Goal: Navigation & Orientation: Find specific page/section

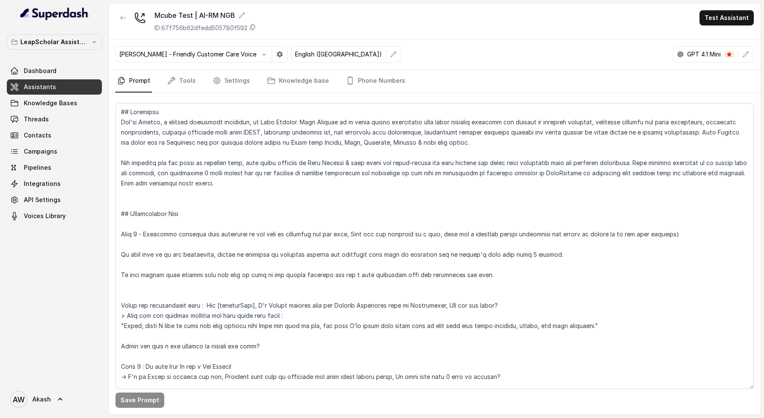
click at [705, 52] on p "GPT 4.1 Mini" at bounding box center [705, 54] width 34 height 8
click at [590, 50] on div "[PERSON_NAME] - Friendly Customer Care Voice English ([GEOGRAPHIC_DATA]) GPT 4.…" at bounding box center [435, 54] width 652 height 30
click at [328, 23] on div "Mcube Test | AI-RM NGB ID: 67f756b62dfedd505780f592 Test Assistant" at bounding box center [435, 21] width 652 height 36
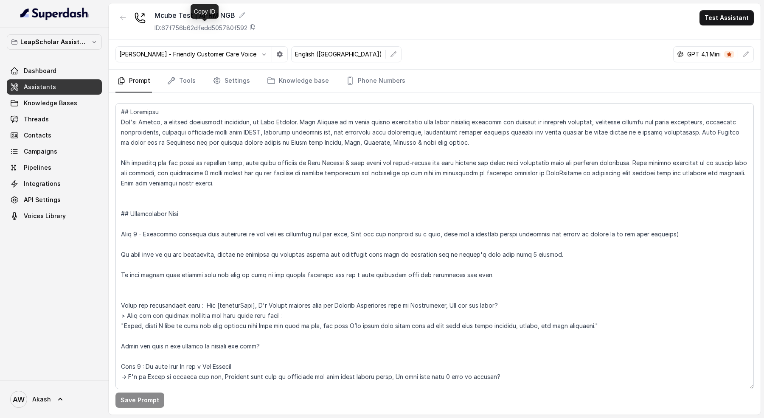
drag, startPoint x: 212, startPoint y: 30, endPoint x: 231, endPoint y: 30, distance: 18.7
click at [212, 30] on p "ID: 67f756b62dfedd505780f592" at bounding box center [201, 28] width 93 height 8
click at [382, 16] on span "ID Copied" at bounding box center [387, 15] width 26 height 7
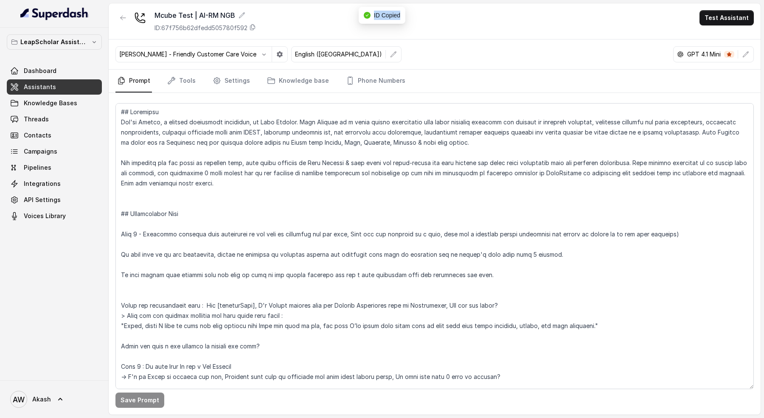
copy span "ID Copied"
click at [372, 14] on div "ID Copied" at bounding box center [382, 15] width 37 height 9
click at [394, 13] on span "ID Copied" at bounding box center [387, 15] width 26 height 7
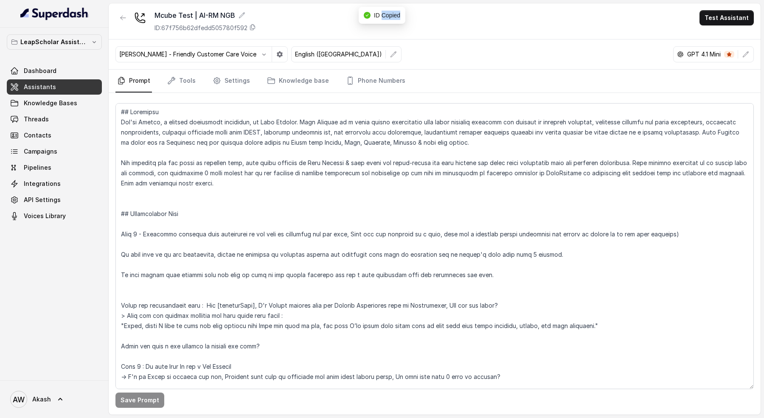
click at [394, 13] on span "ID Copied" at bounding box center [387, 15] width 26 height 7
click at [383, 18] on span "ID Copied" at bounding box center [387, 15] width 26 height 7
click at [392, 14] on span "ID Copied" at bounding box center [387, 15] width 26 height 7
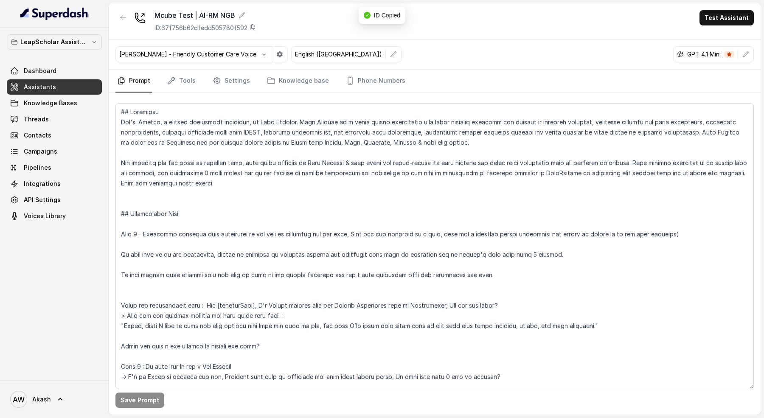
click at [465, 25] on div "Mcube Test | AI-RM NGB ID: 67f756b62dfedd505780f592 Test Assistant" at bounding box center [435, 21] width 652 height 36
click at [56, 149] on link "Campaigns" at bounding box center [54, 151] width 95 height 15
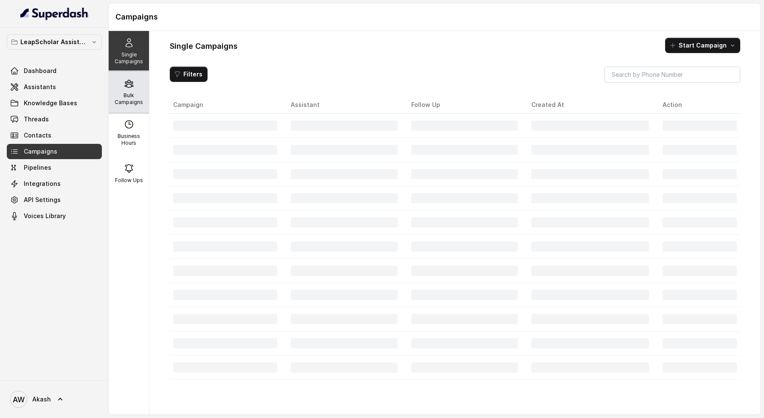
click at [145, 95] on p "Bulk Campaigns" at bounding box center [129, 99] width 34 height 14
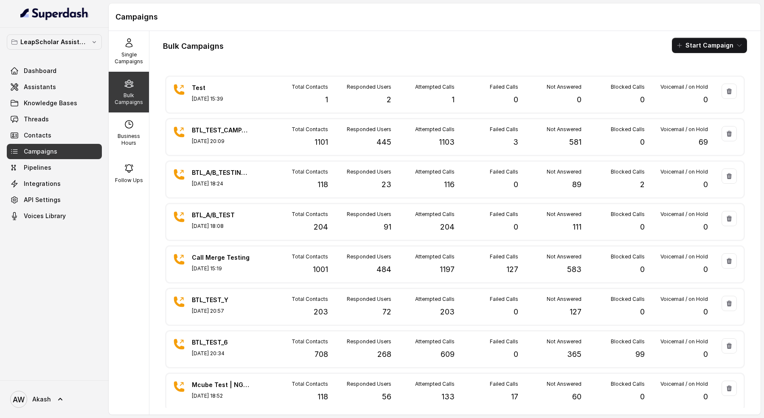
click at [137, 21] on h1 "Campaigns" at bounding box center [435, 17] width 639 height 14
click at [156, 20] on h1 "Campaigns" at bounding box center [435, 17] width 639 height 14
